Goal: Task Accomplishment & Management: Use online tool/utility

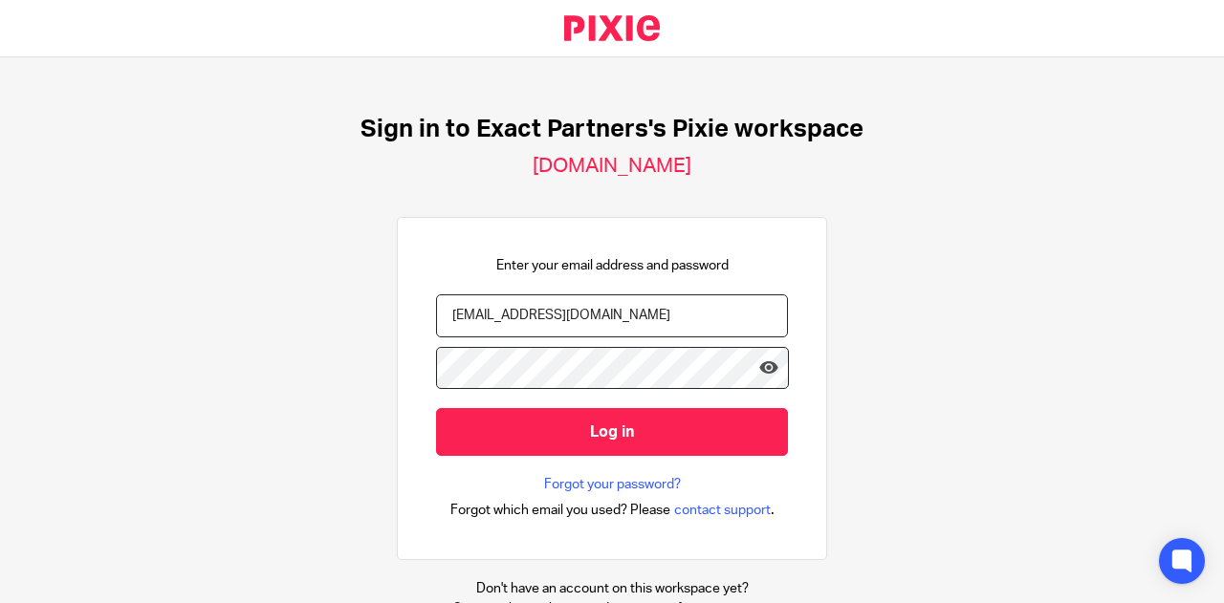
click at [0, 602] on nordpass-portal at bounding box center [0, 603] width 0 height 0
type input "[PERSON_NAME][EMAIL_ADDRESS][DOMAIN_NAME]"
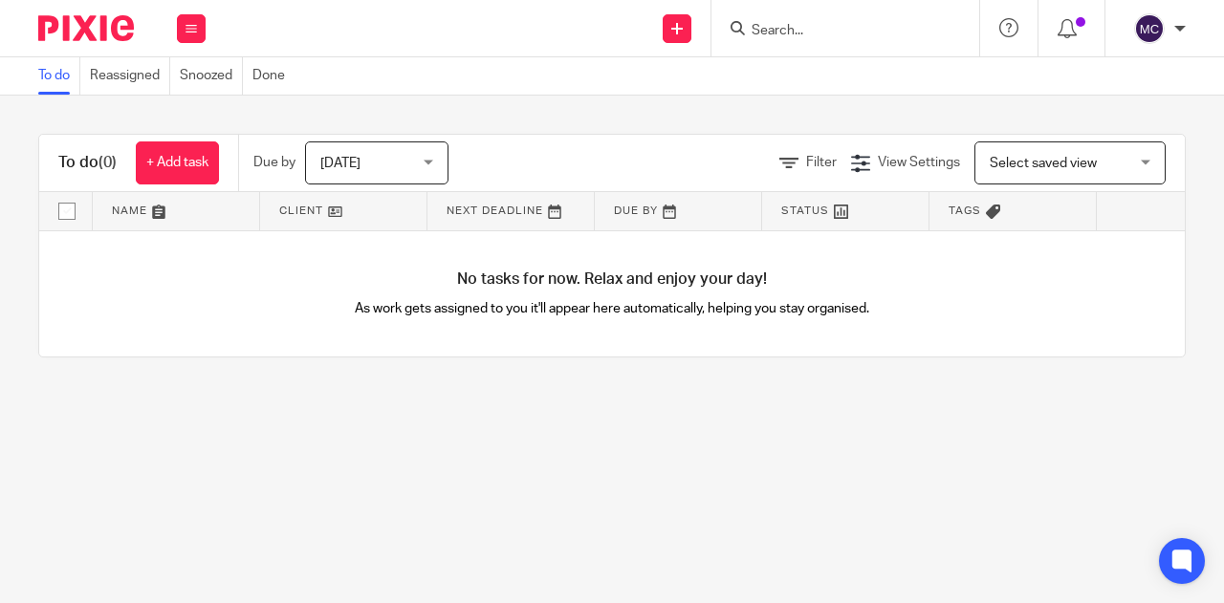
click at [803, 29] on input "Search" at bounding box center [835, 31] width 172 height 17
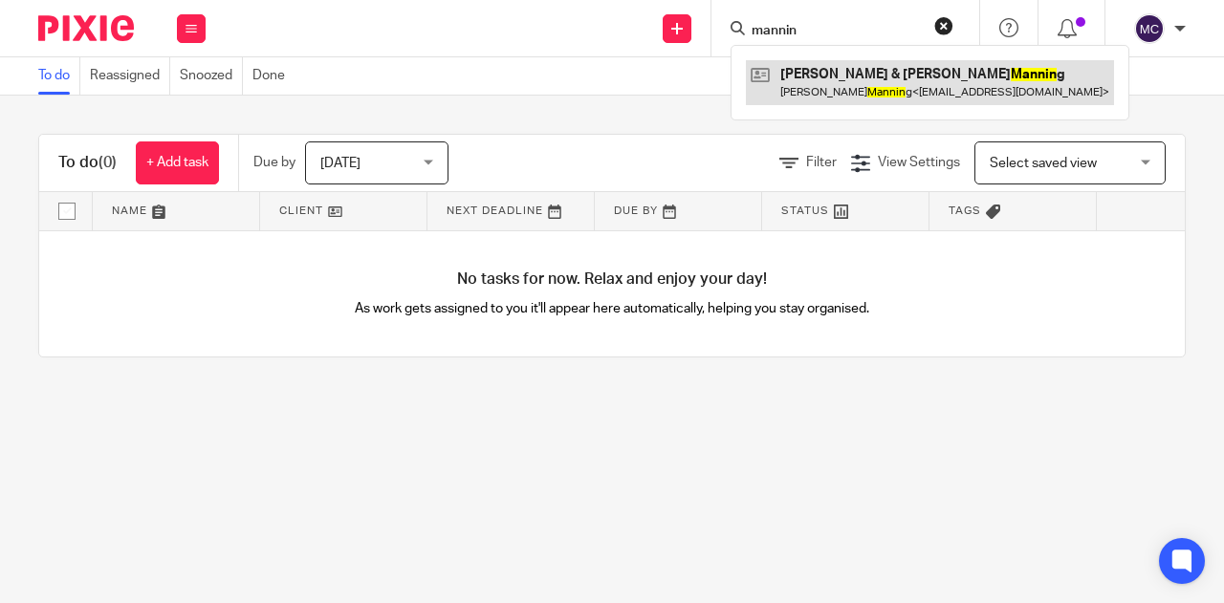
type input "mannin"
click at [822, 89] on link at bounding box center [930, 82] width 368 height 44
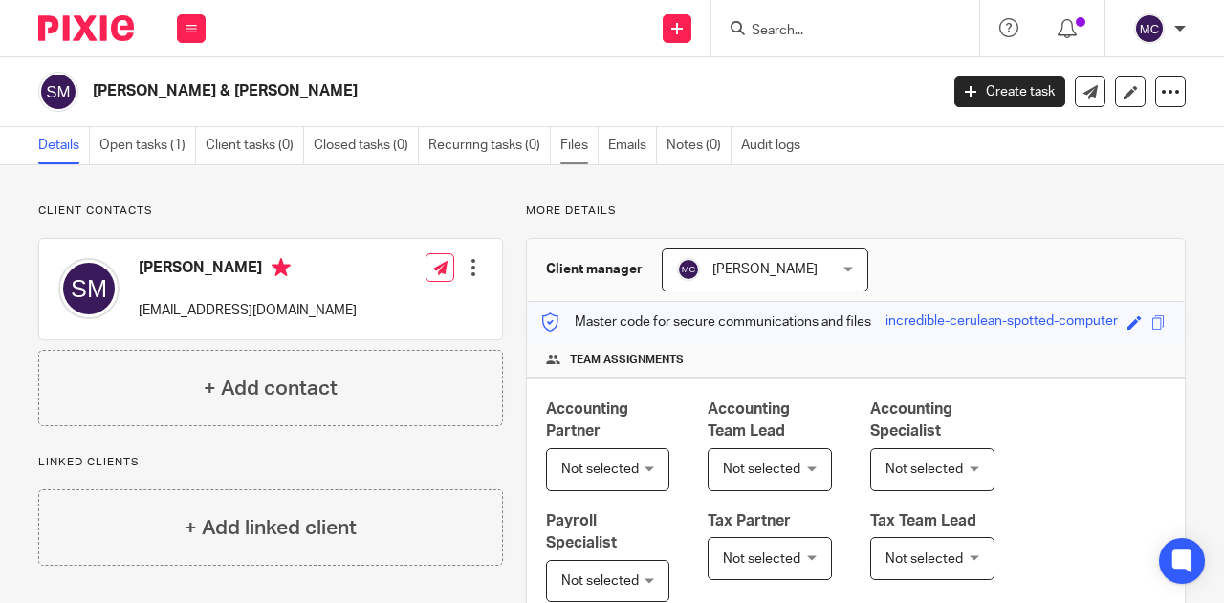
click at [585, 137] on link "Files" at bounding box center [579, 145] width 38 height 37
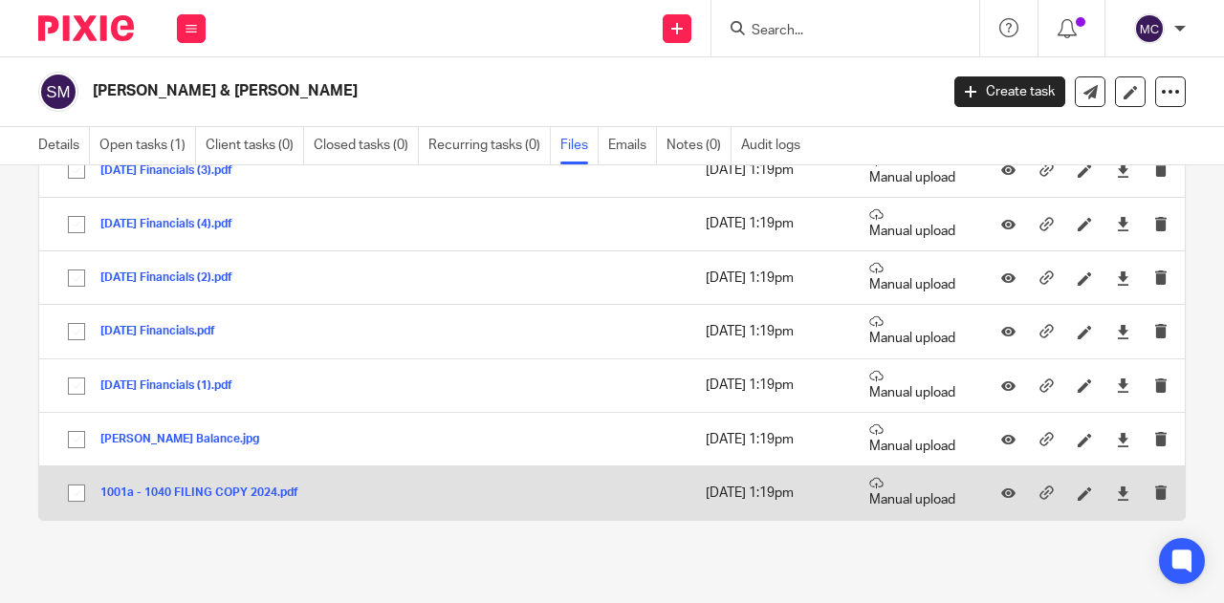
scroll to position [99, 0]
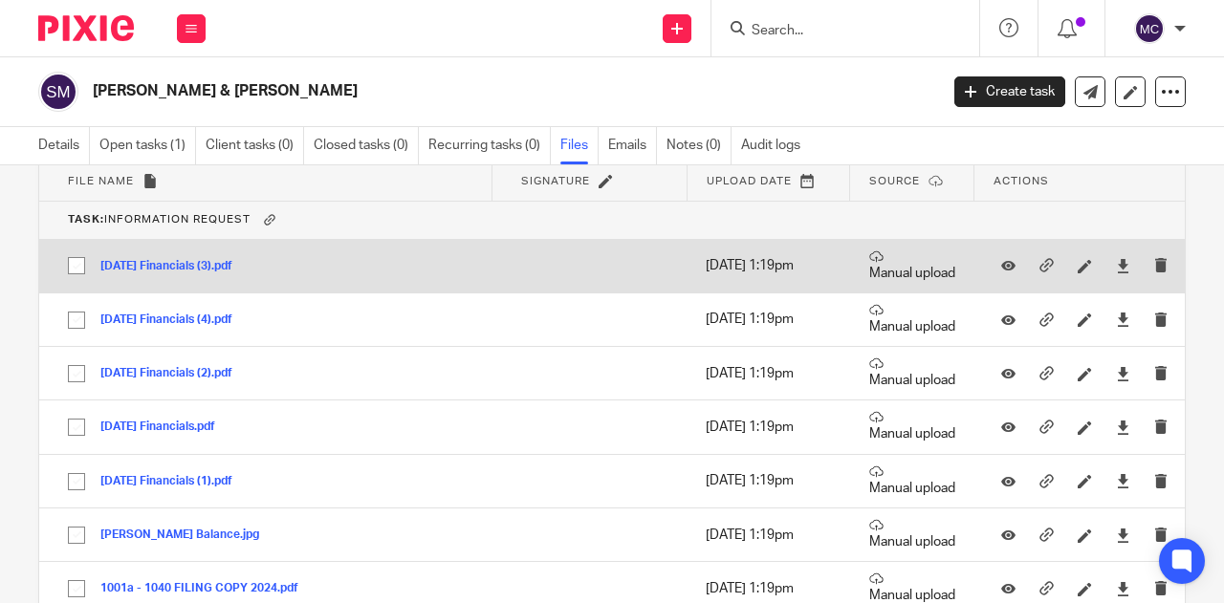
click at [168, 263] on button "06-30-25 Financials (3).pdf" at bounding box center [173, 266] width 146 height 13
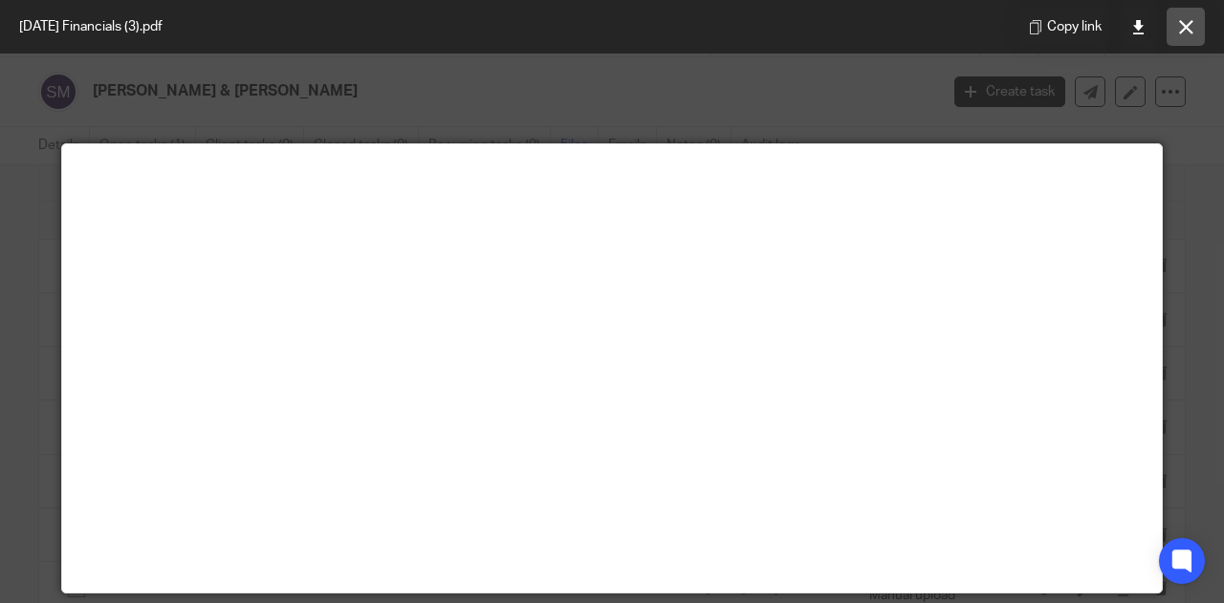
click at [1179, 33] on icon at bounding box center [1186, 27] width 14 height 14
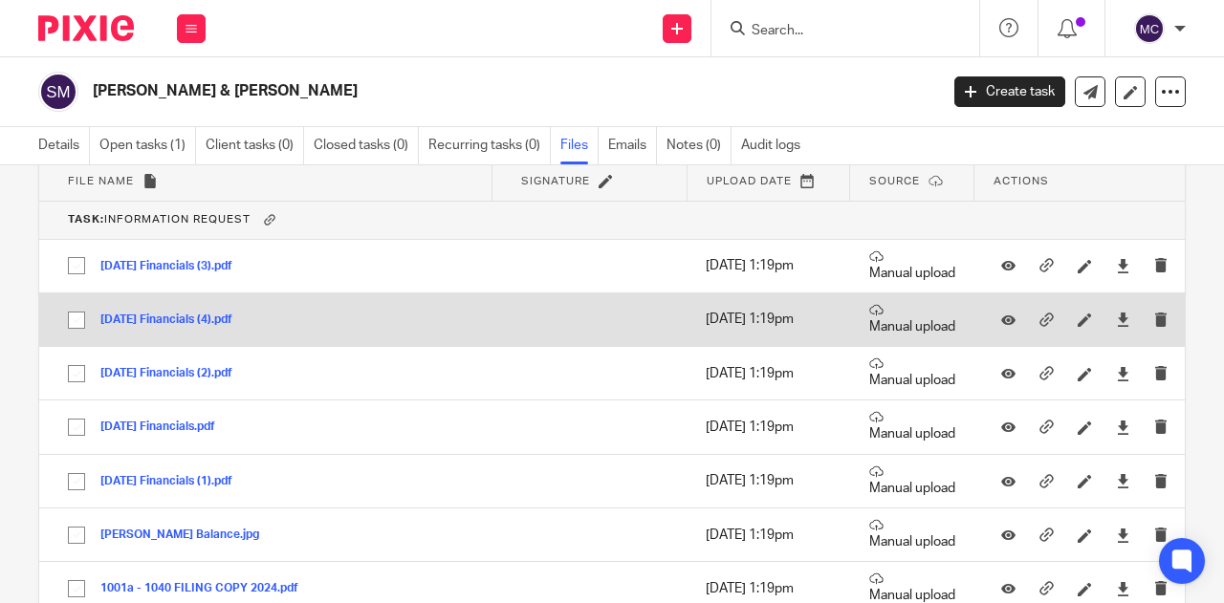
click at [182, 319] on button "06-30-25 Financials (4).pdf" at bounding box center [173, 320] width 146 height 13
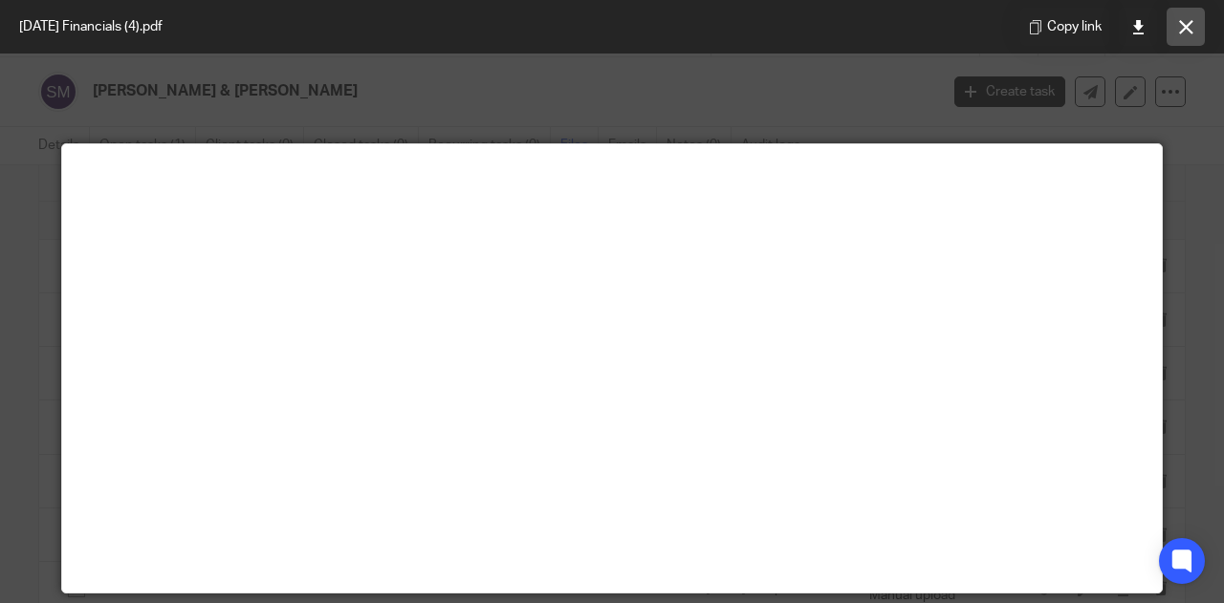
click at [1198, 20] on button at bounding box center [1185, 27] width 38 height 38
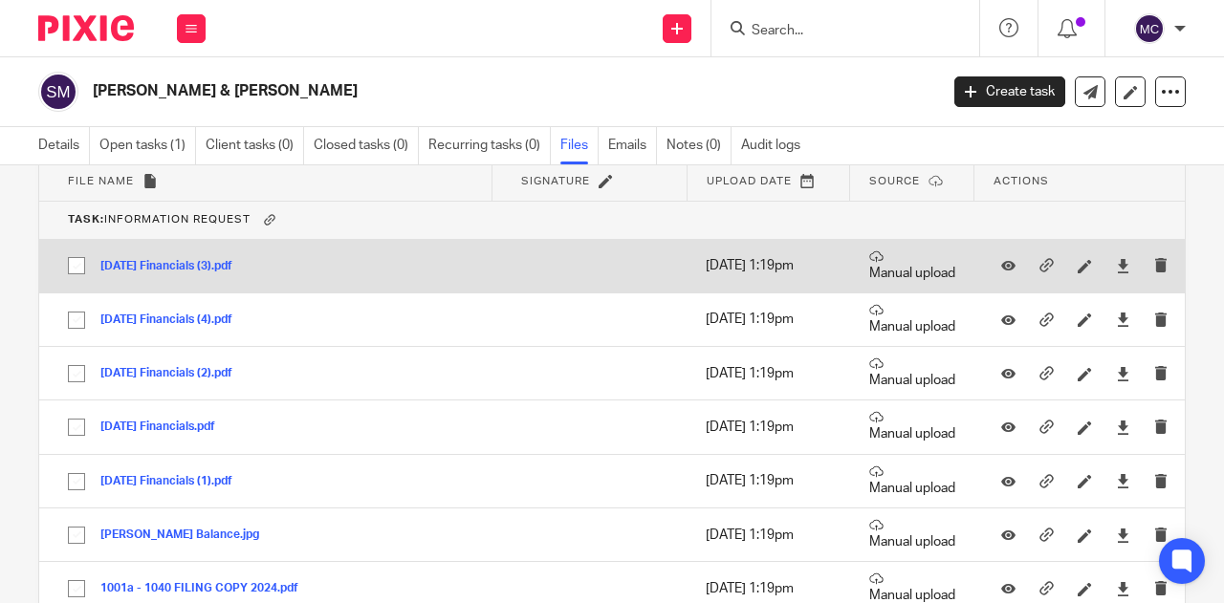
click at [142, 263] on button "06-30-25 Financials (3).pdf" at bounding box center [173, 266] width 146 height 13
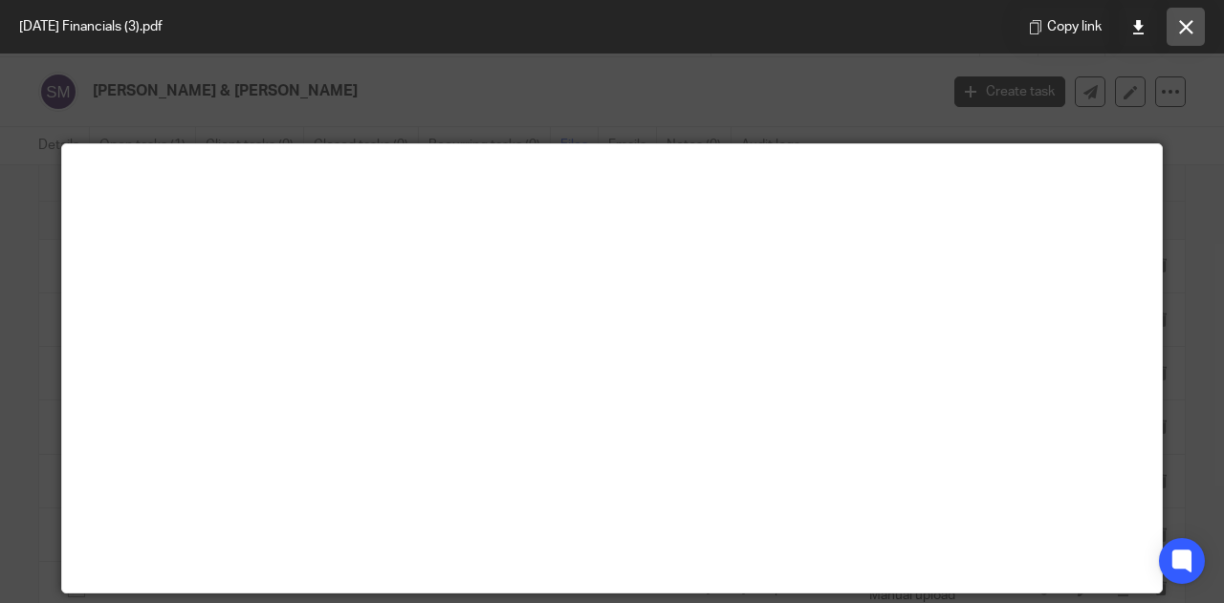
click at [1172, 32] on button at bounding box center [1185, 27] width 38 height 38
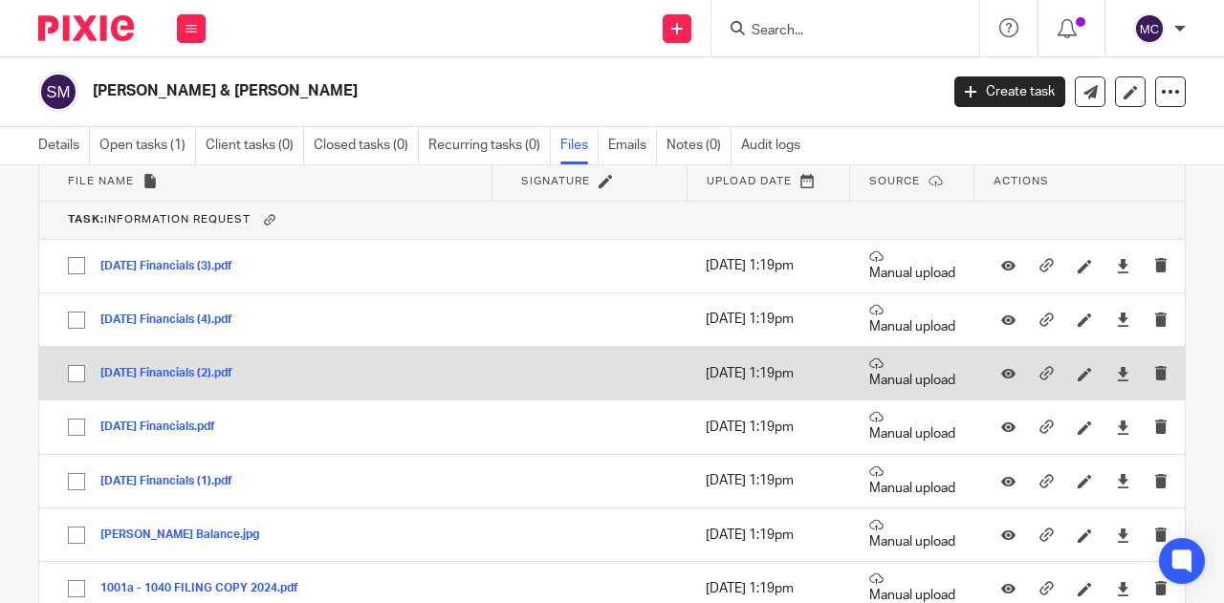
click at [176, 369] on button "06-30-25 Financials (2).pdf" at bounding box center [173, 373] width 146 height 13
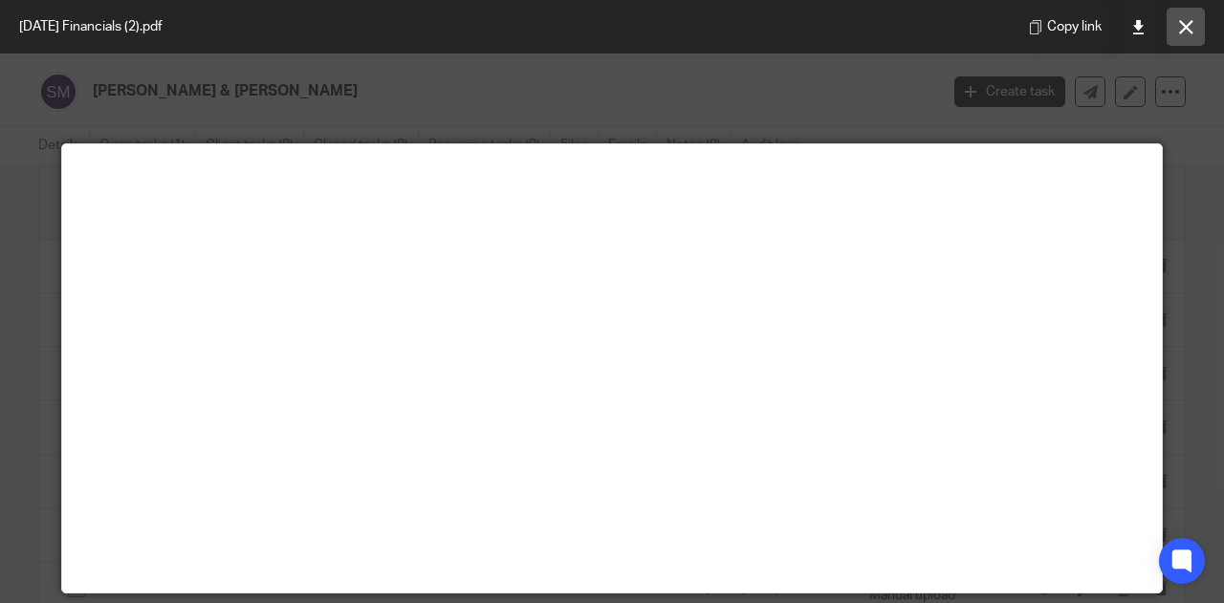
click at [1193, 28] on button at bounding box center [1185, 27] width 38 height 38
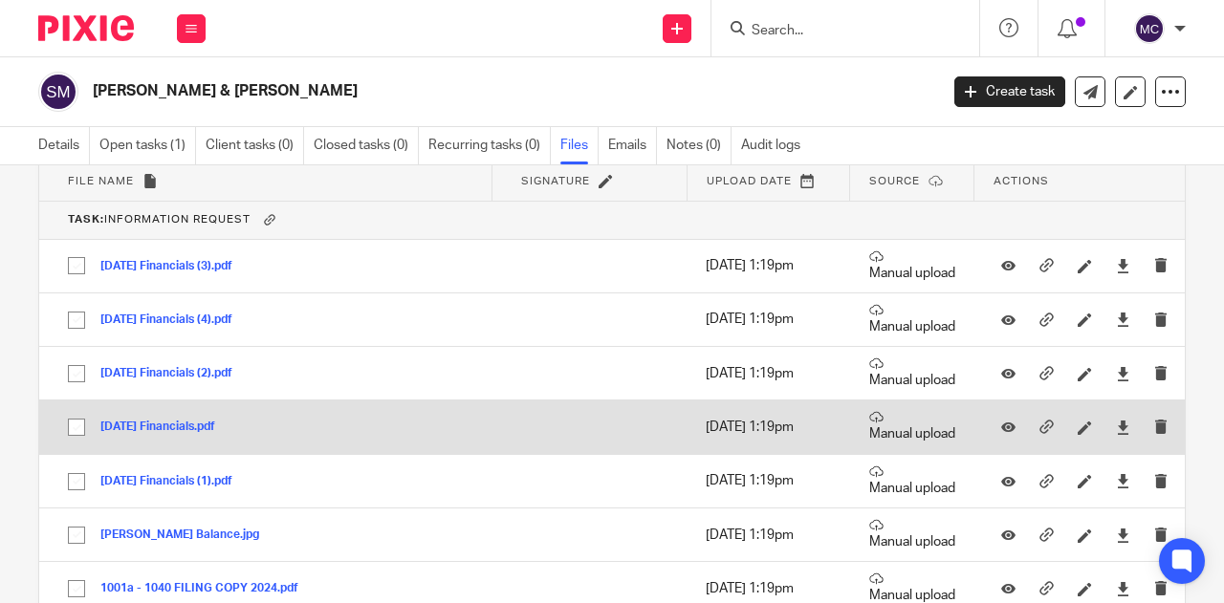
click at [177, 437] on td "06-30-25 Financials.pdf 06-30-25 Financials Save" at bounding box center [265, 428] width 453 height 54
click at [187, 429] on button "06-30-25 Financials.pdf" at bounding box center [164, 427] width 129 height 13
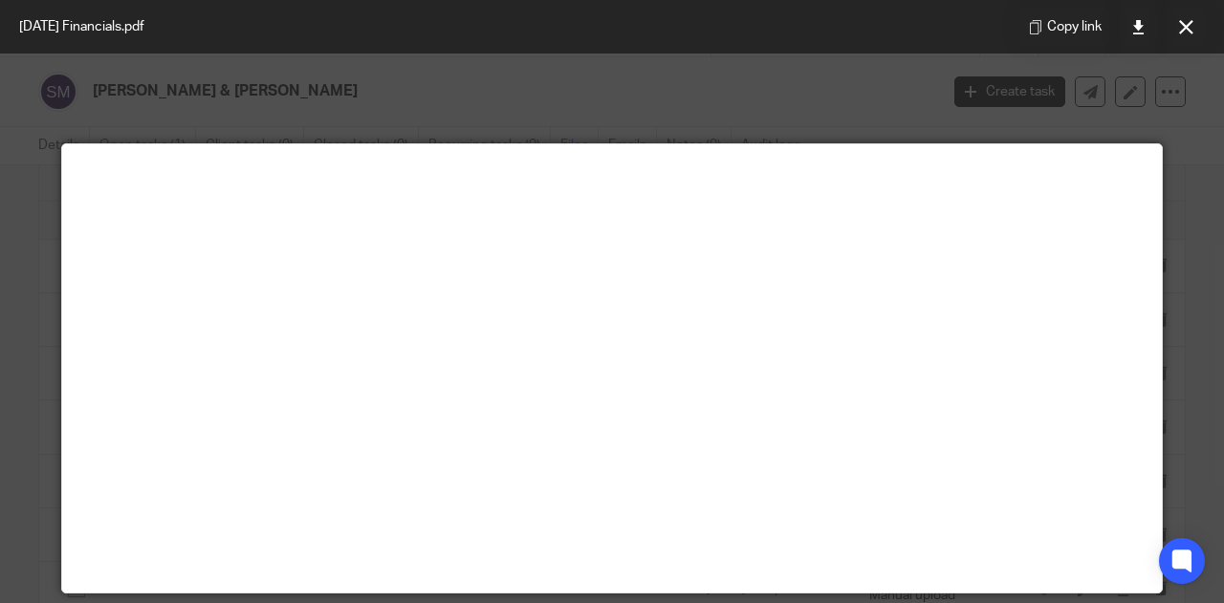
click at [1186, 20] on icon at bounding box center [1186, 27] width 14 height 14
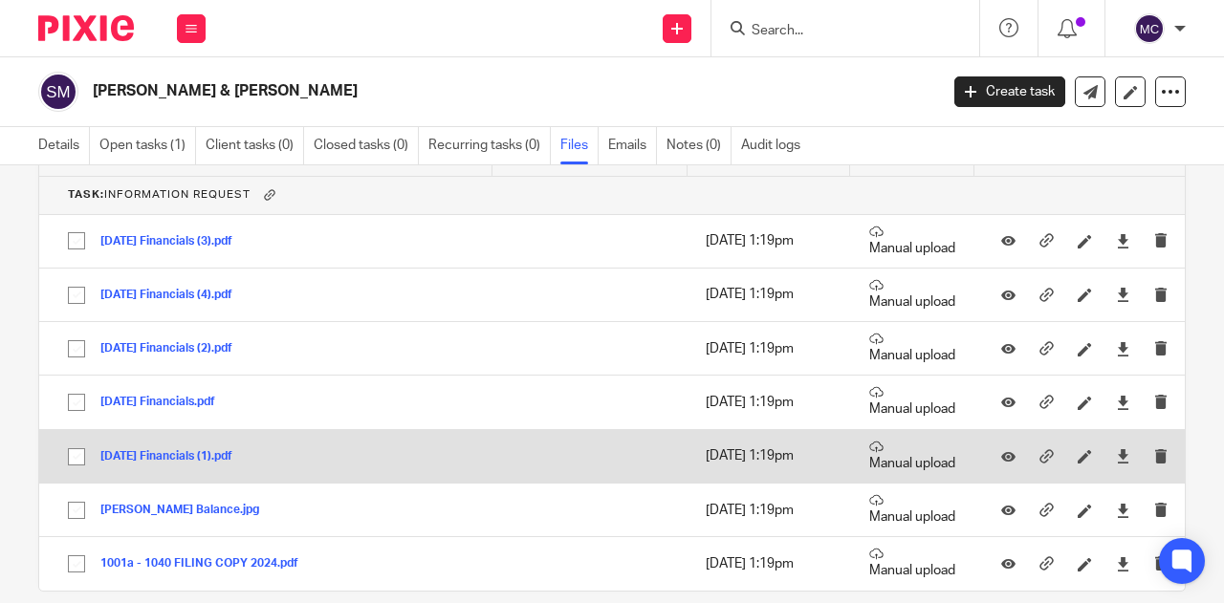
scroll to position [195, 0]
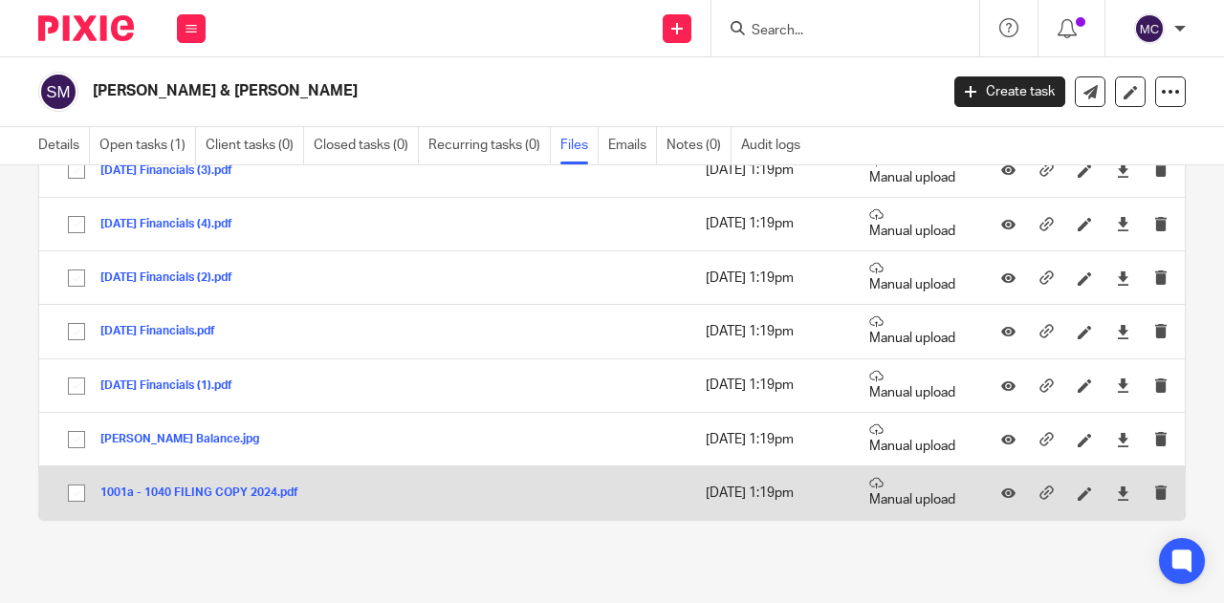
click at [180, 490] on button "1001a - 1040 FILING COPY 2024.pdf" at bounding box center [206, 493] width 212 height 13
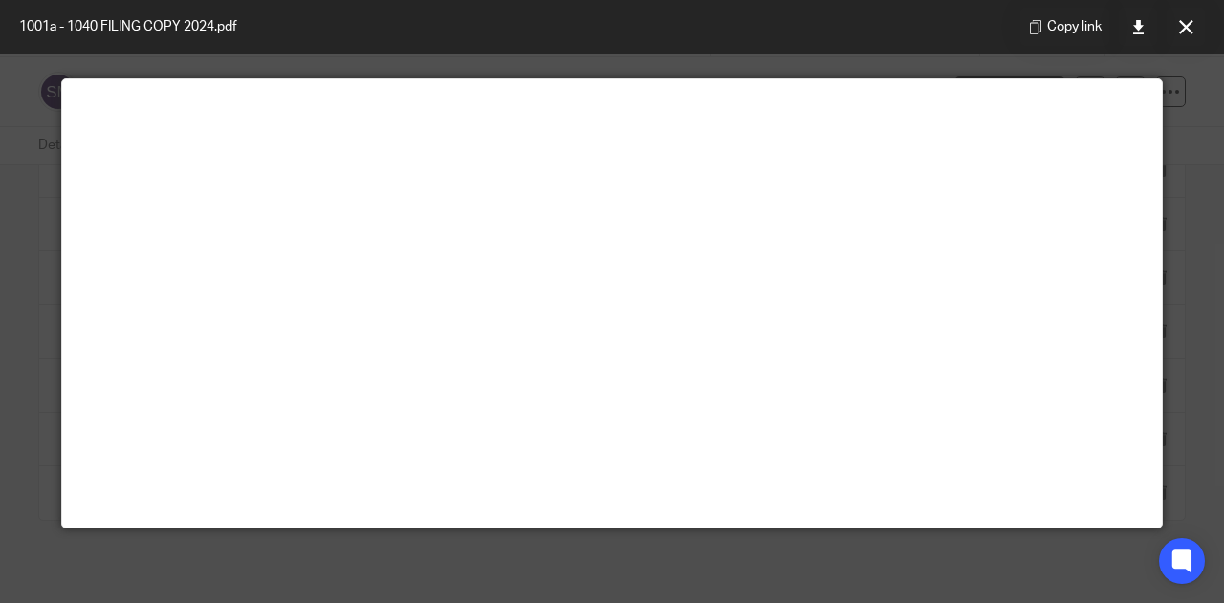
scroll to position [63, 0]
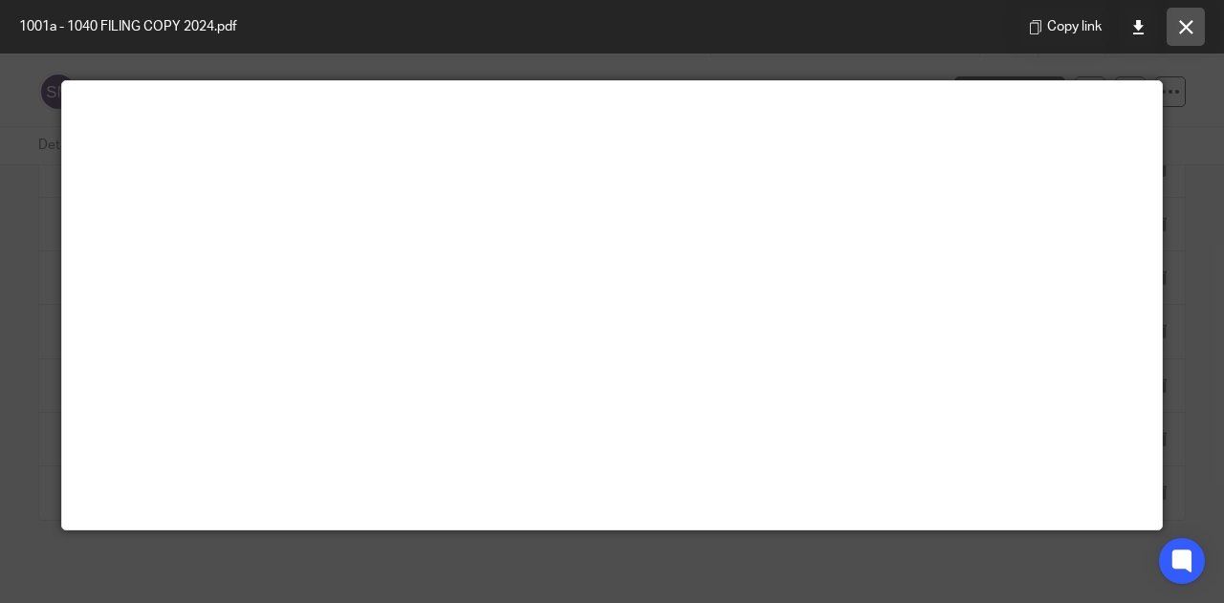
click at [1196, 19] on button at bounding box center [1185, 27] width 38 height 38
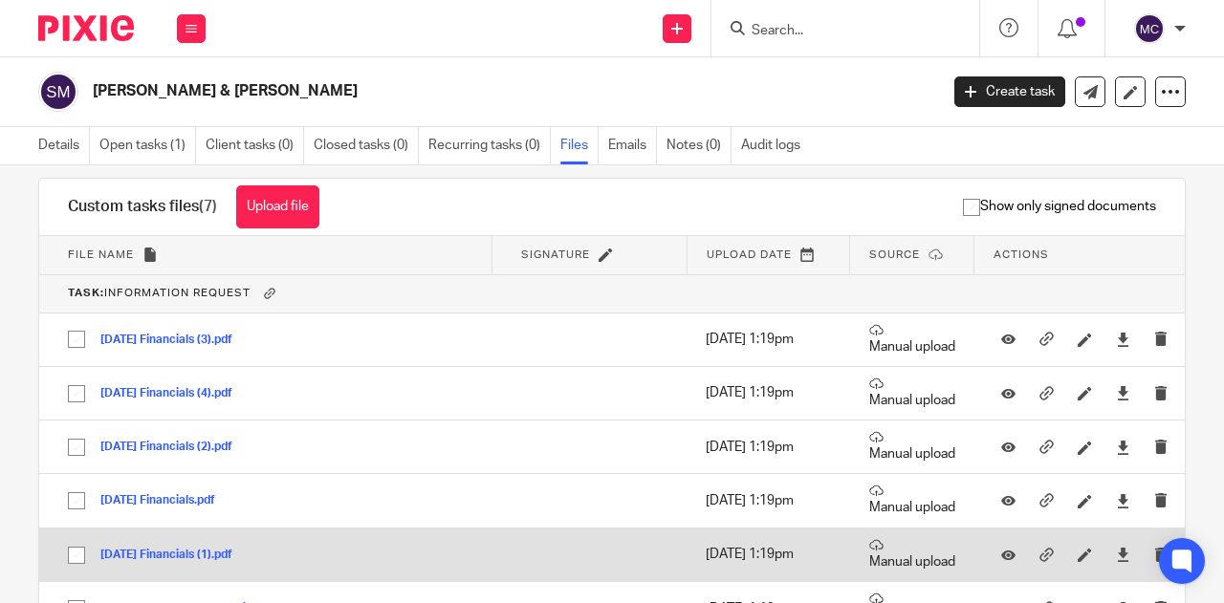
scroll to position [0, 0]
